Goal: Task Accomplishment & Management: Manage account settings

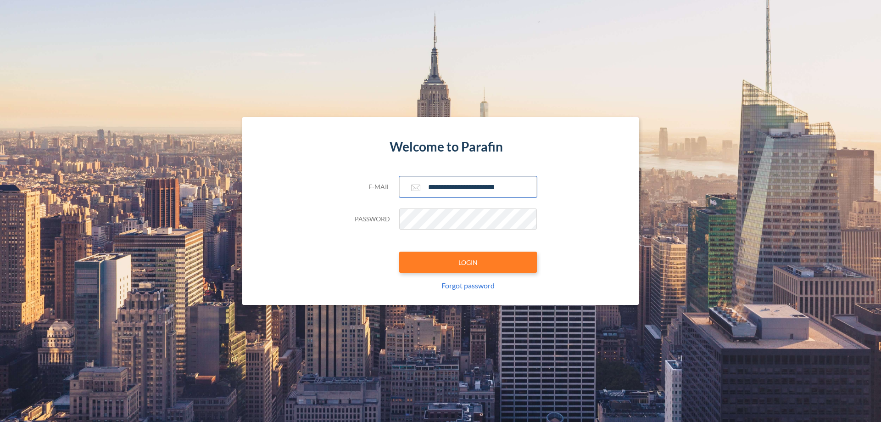
type input "**********"
click at [468, 262] on button "LOGIN" at bounding box center [468, 261] width 138 height 21
